Goal: Information Seeking & Learning: Learn about a topic

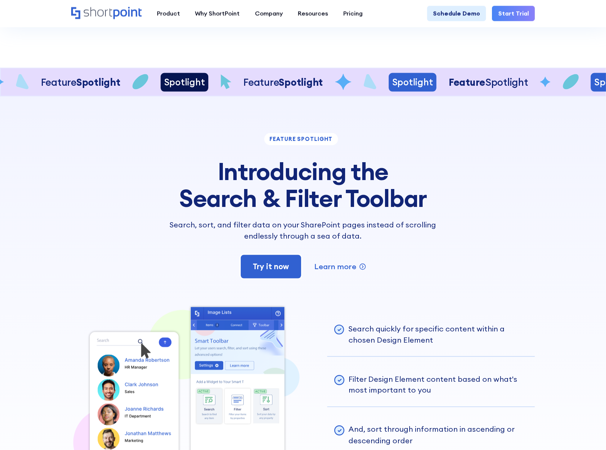
scroll to position [1435, 0]
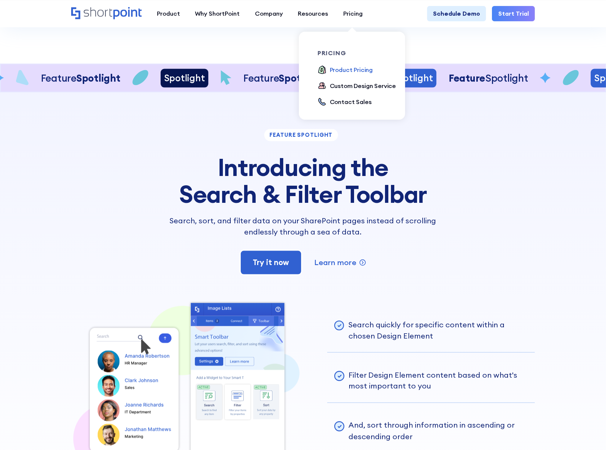
click at [345, 70] on div "Product Pricing" at bounding box center [351, 69] width 43 height 9
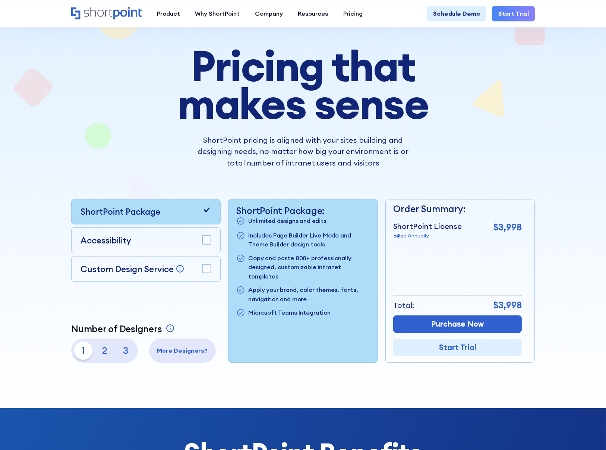
scroll to position [41, 0]
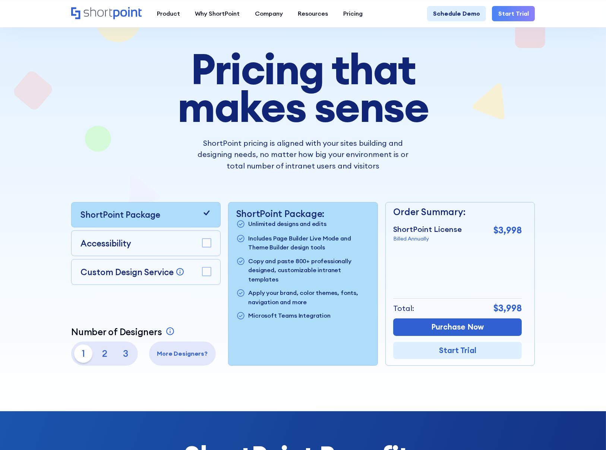
click at [205, 241] on rect at bounding box center [206, 243] width 8 height 8
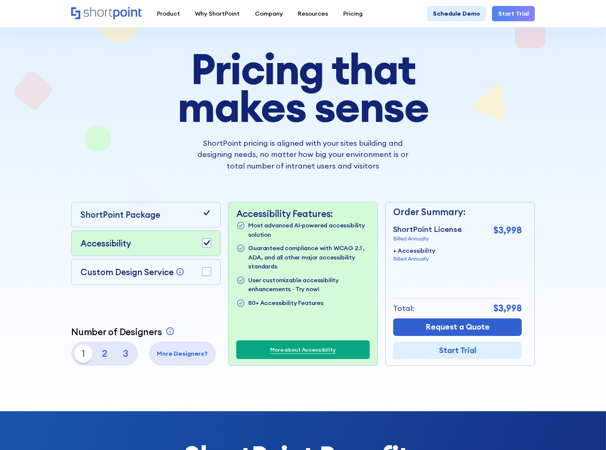
click at [207, 242] on rect at bounding box center [206, 243] width 8 height 8
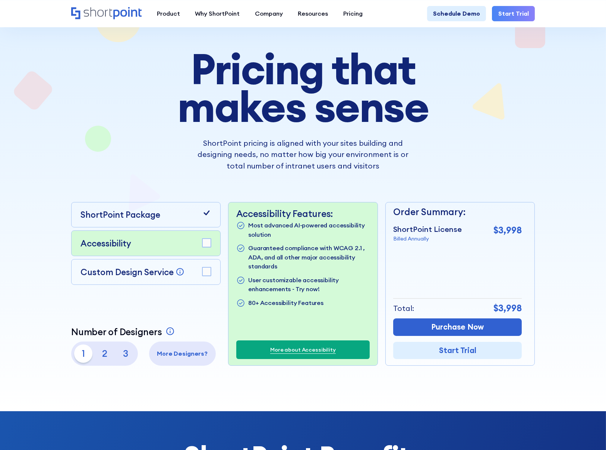
click at [207, 242] on rect at bounding box center [206, 243] width 8 height 8
